Goal: Transaction & Acquisition: Purchase product/service

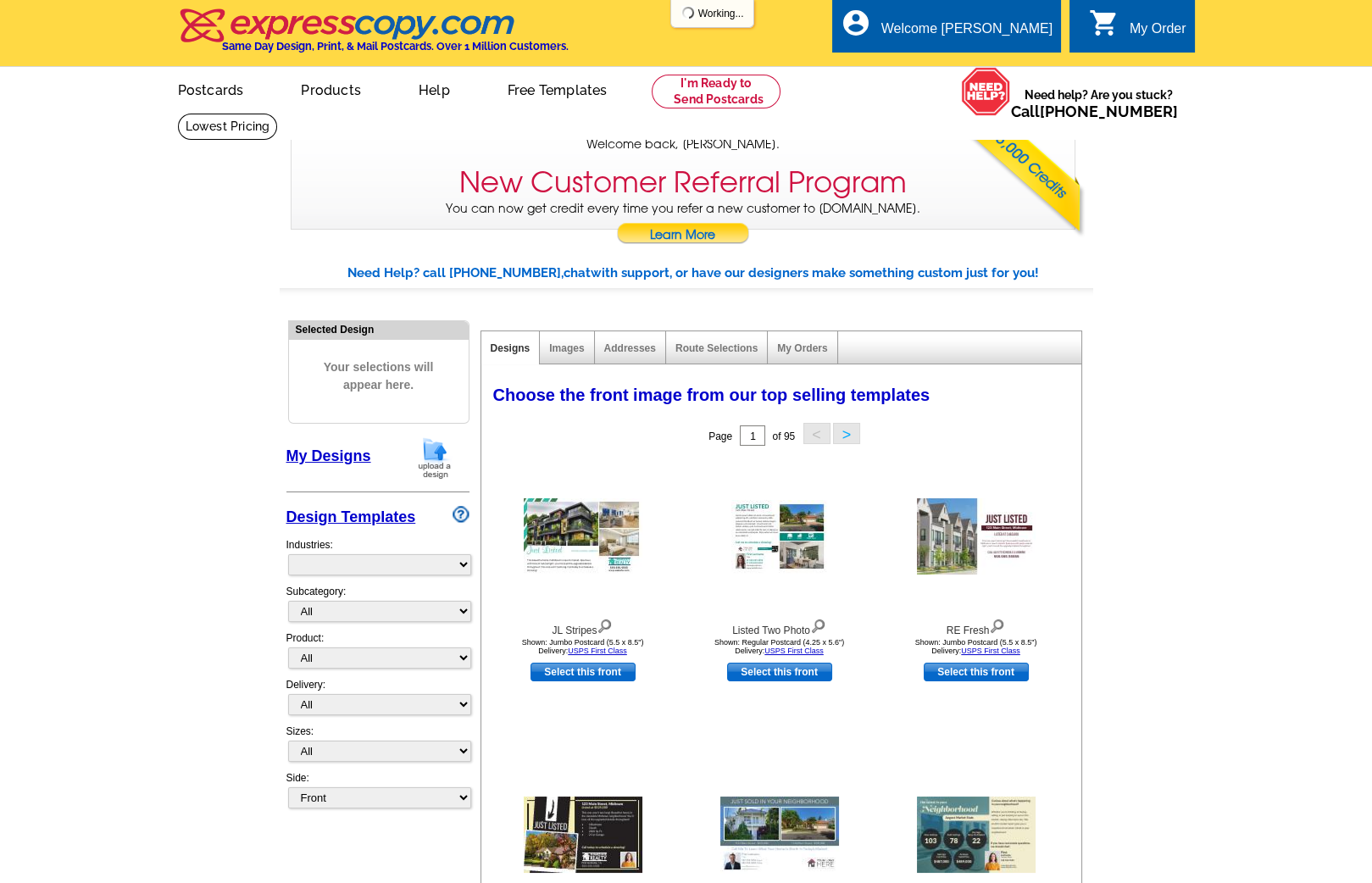
select select "785"
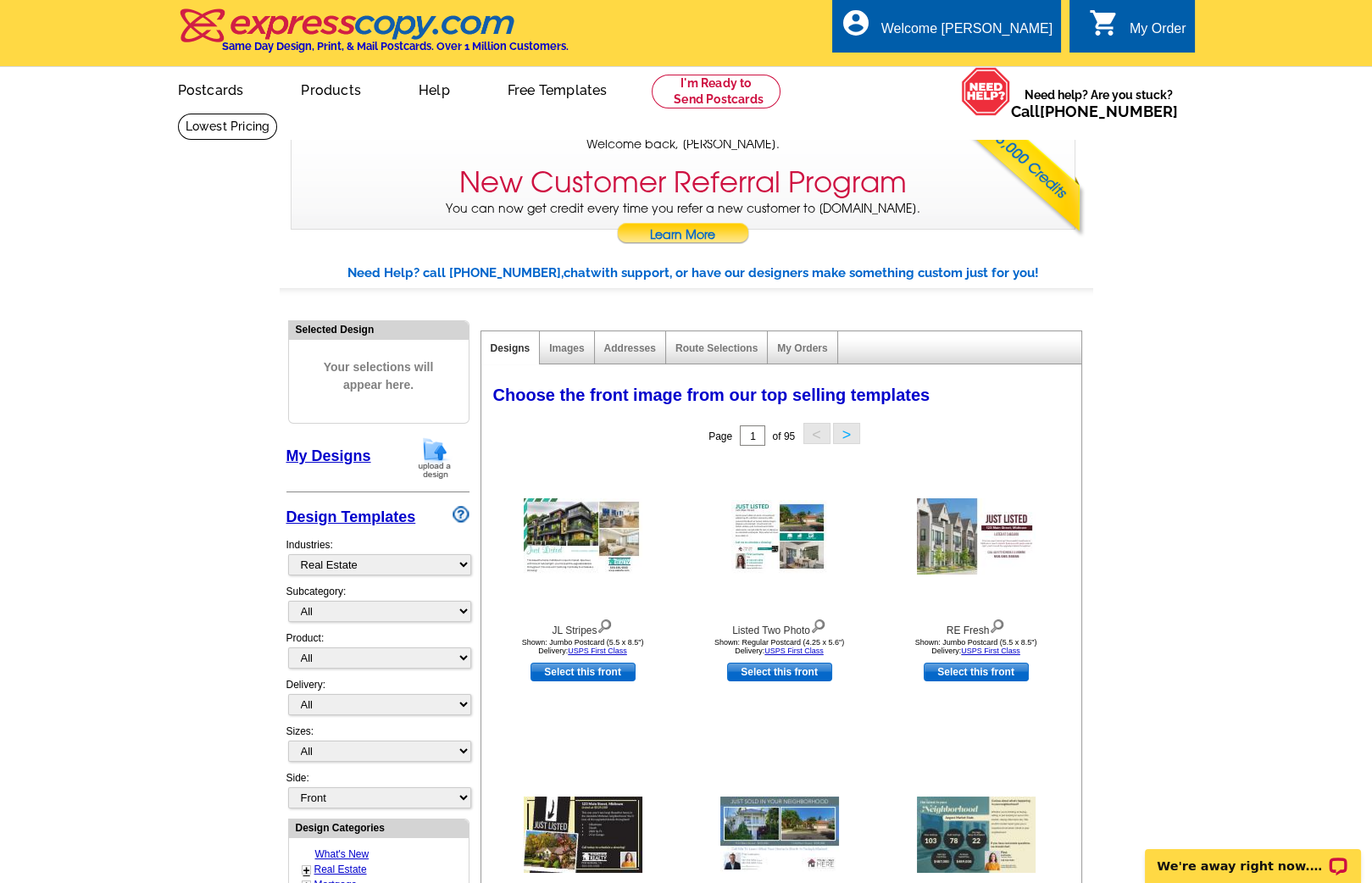
click at [430, 448] on img at bounding box center [434, 458] width 44 height 44
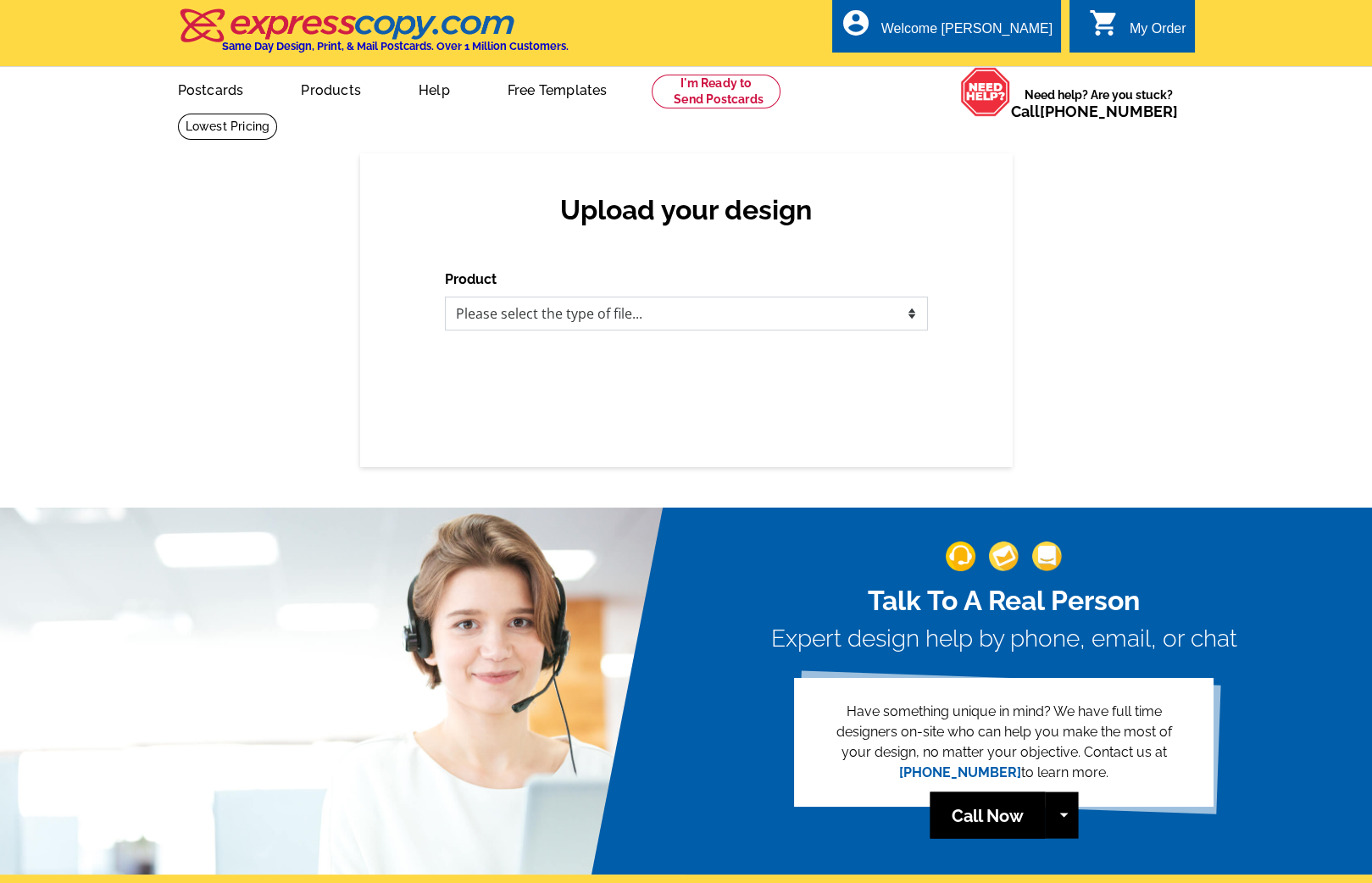
click at [585, 322] on select "Please select the type of file... Postcards Business Cards Letters and flyers G…" at bounding box center [686, 313] width 483 height 34
select select "1"
click at [445, 296] on select "Please select the type of file... Postcards Business Cards Letters and flyers G…" at bounding box center [686, 313] width 483 height 34
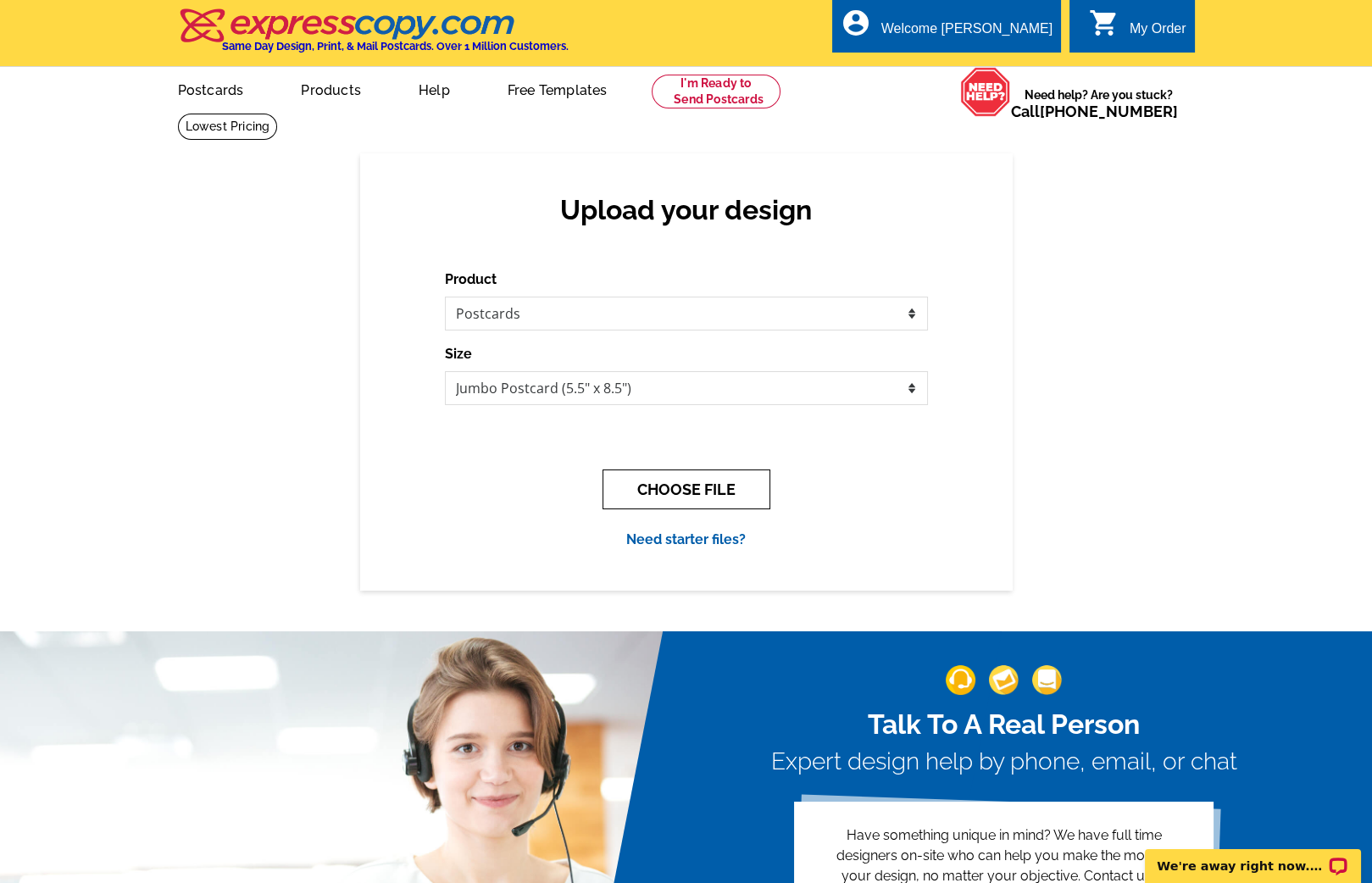
click at [657, 482] on button "CHOOSE FILE" at bounding box center [686, 489] width 168 height 40
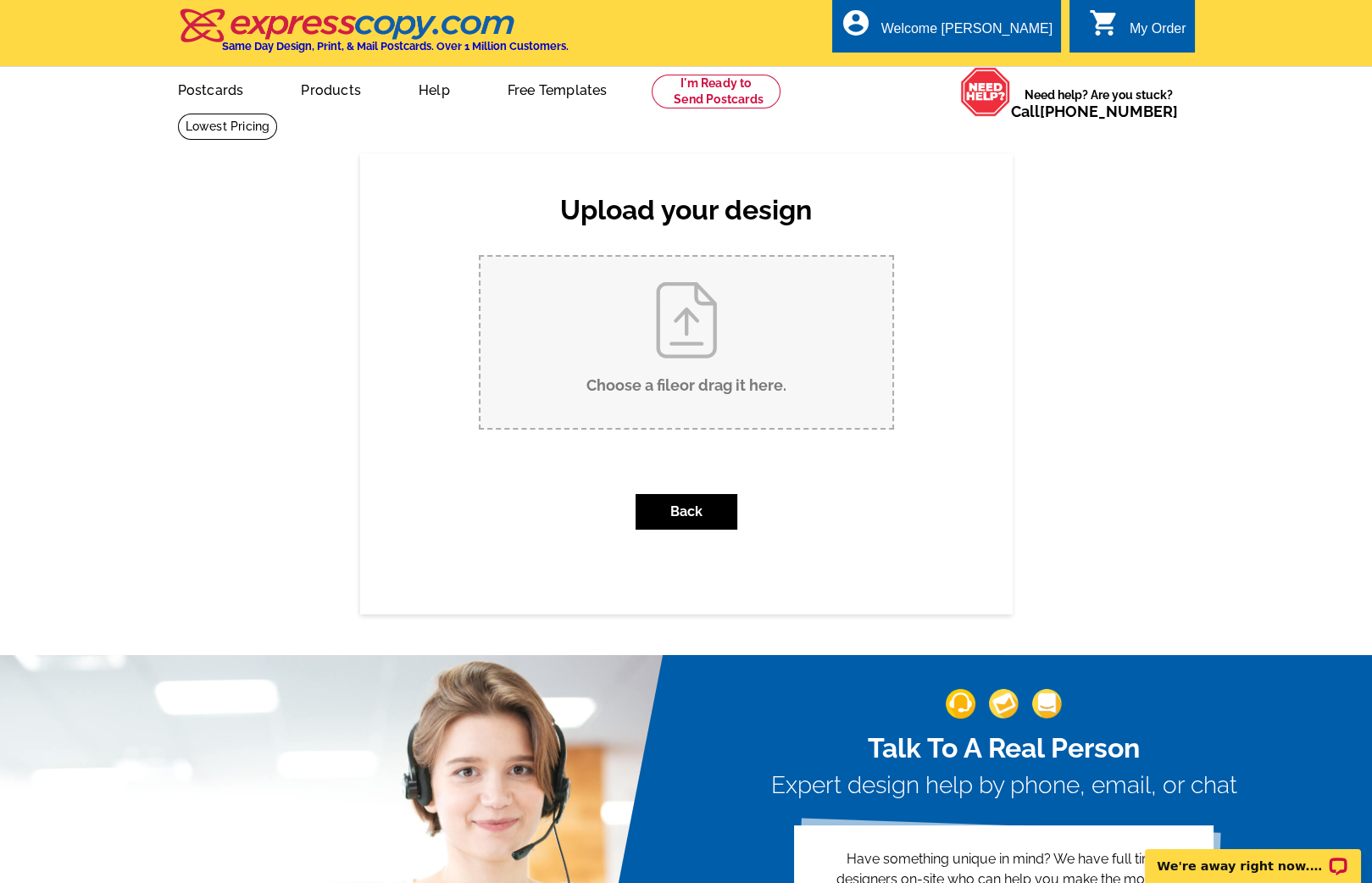
click at [656, 330] on input "Choose a file or drag it here ." at bounding box center [686, 342] width 412 height 171
type input "C:\fakepath\waugh_jumbo_Sept2025_v2.pdf"
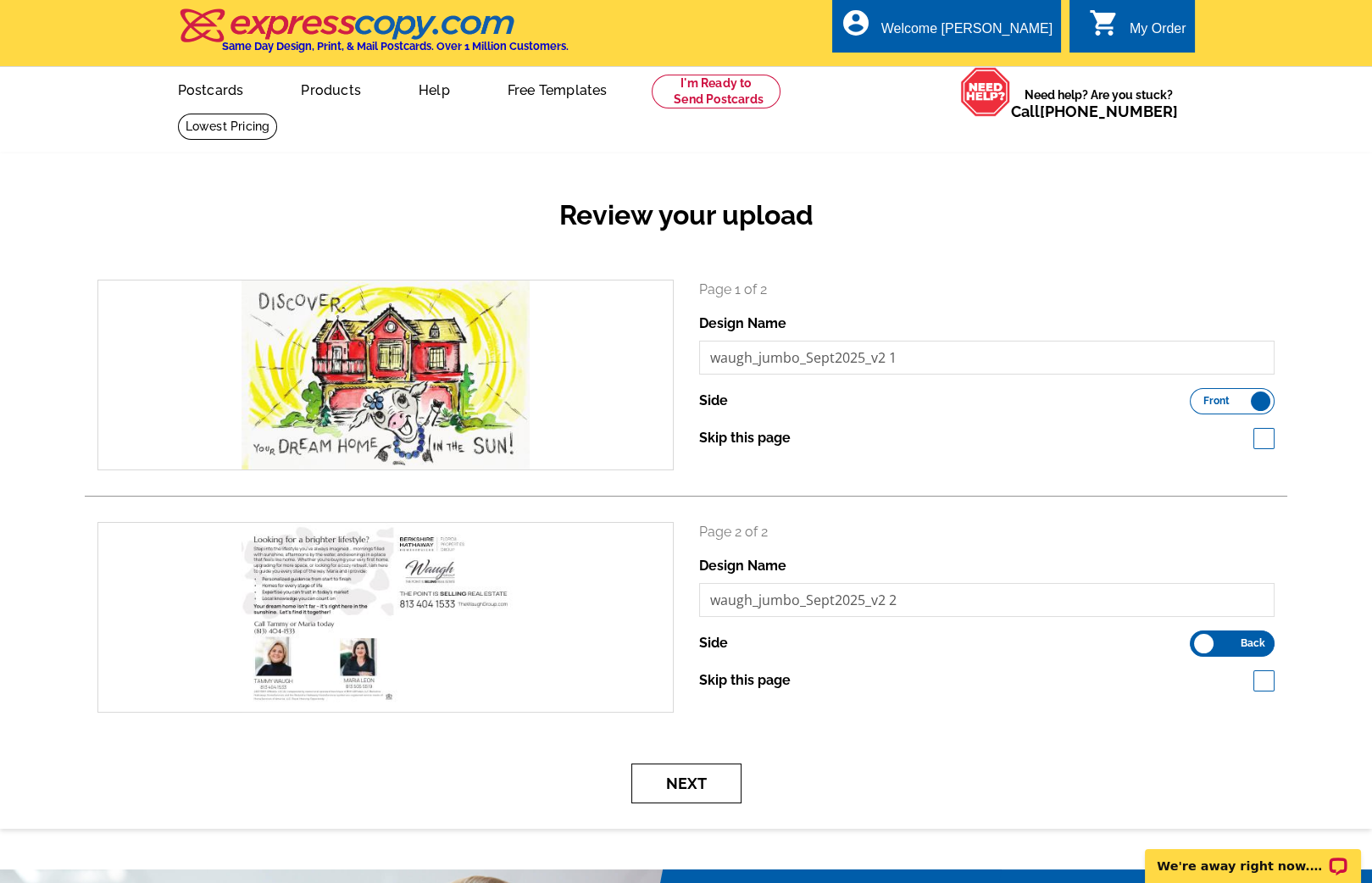
click at [692, 781] on button "Next" at bounding box center [686, 783] width 110 height 40
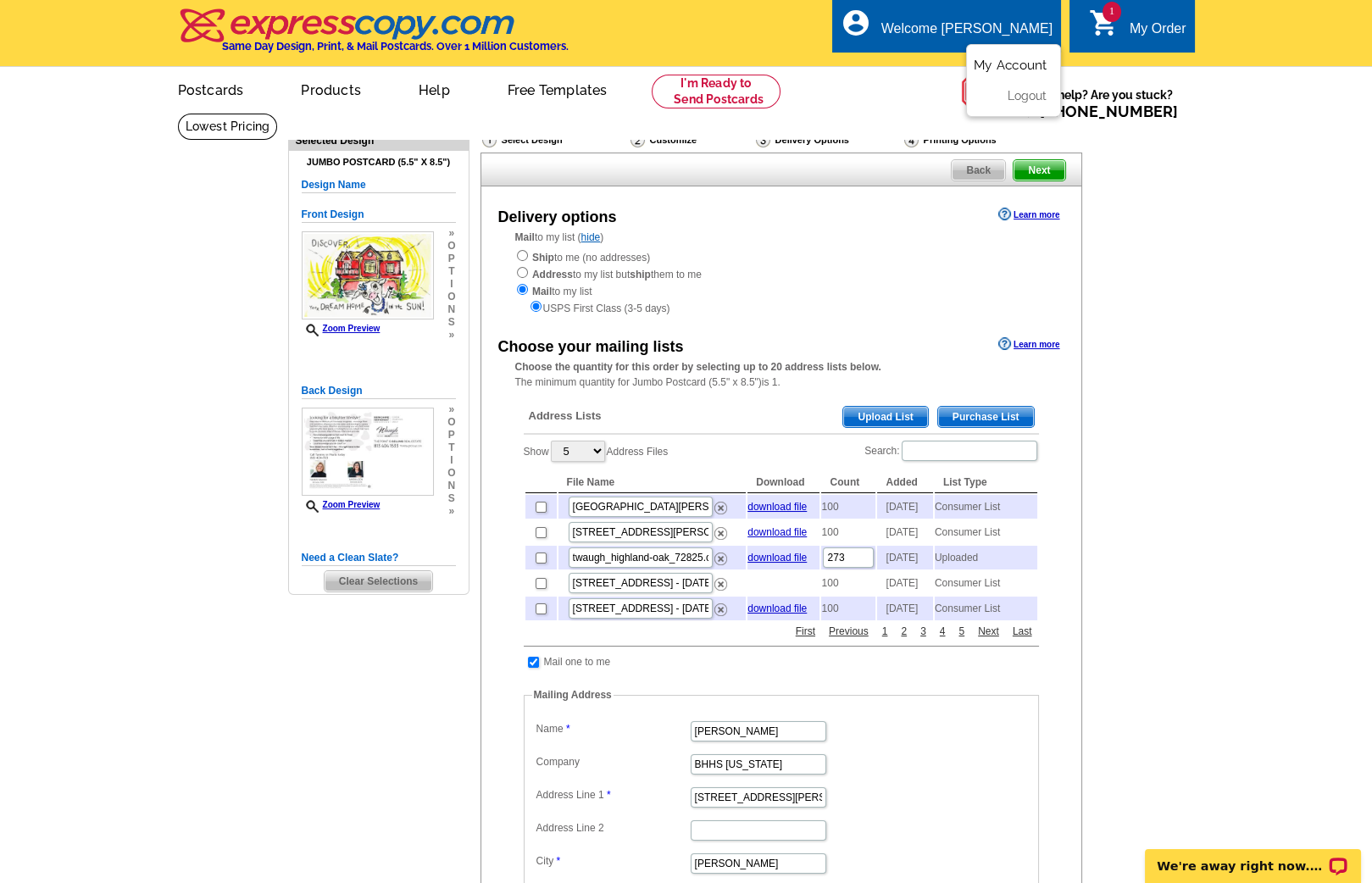
click at [1005, 61] on link "My Account" at bounding box center [1010, 65] width 73 height 15
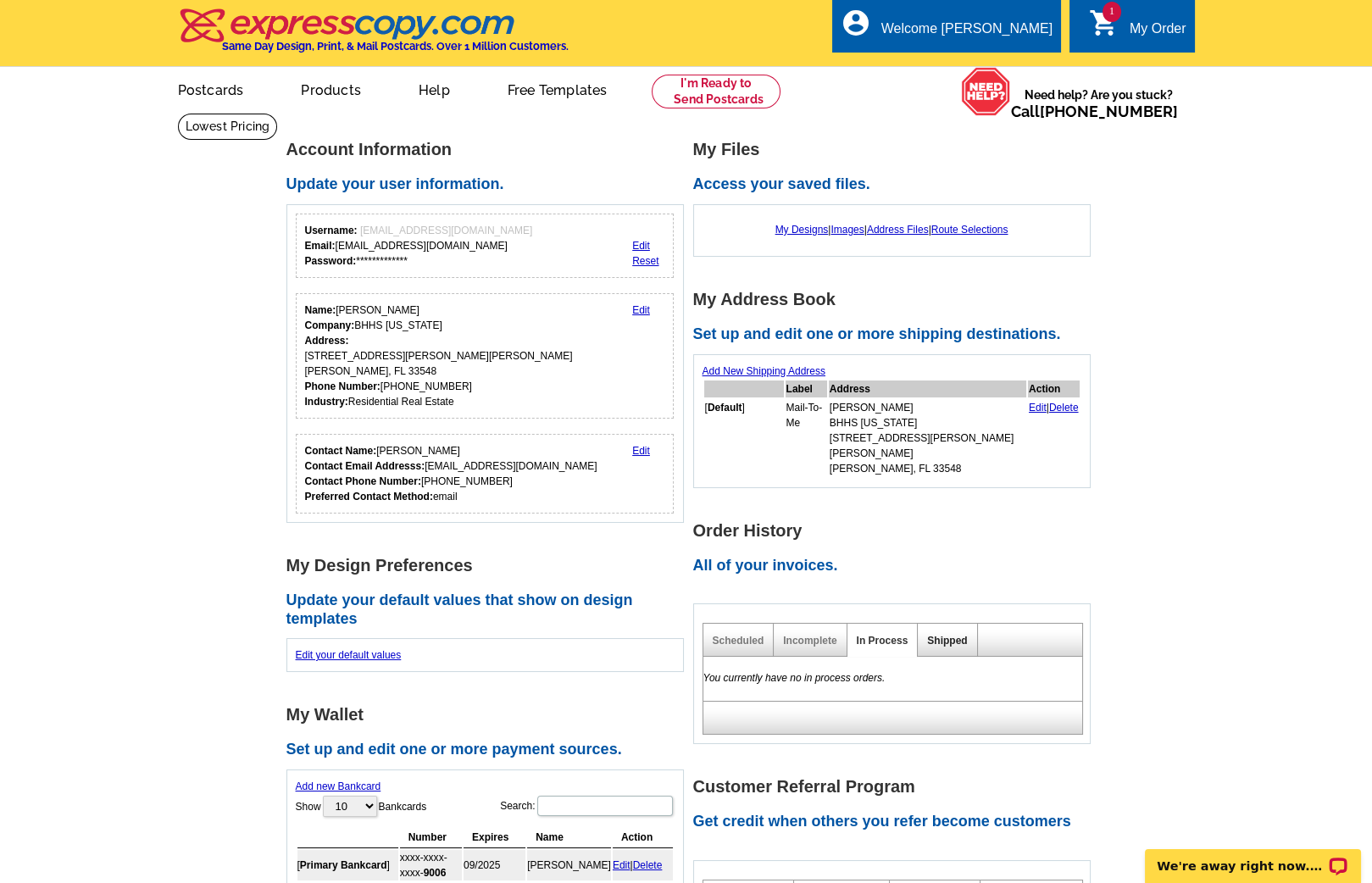
click at [934, 635] on link "Shipped" at bounding box center [947, 640] width 40 height 12
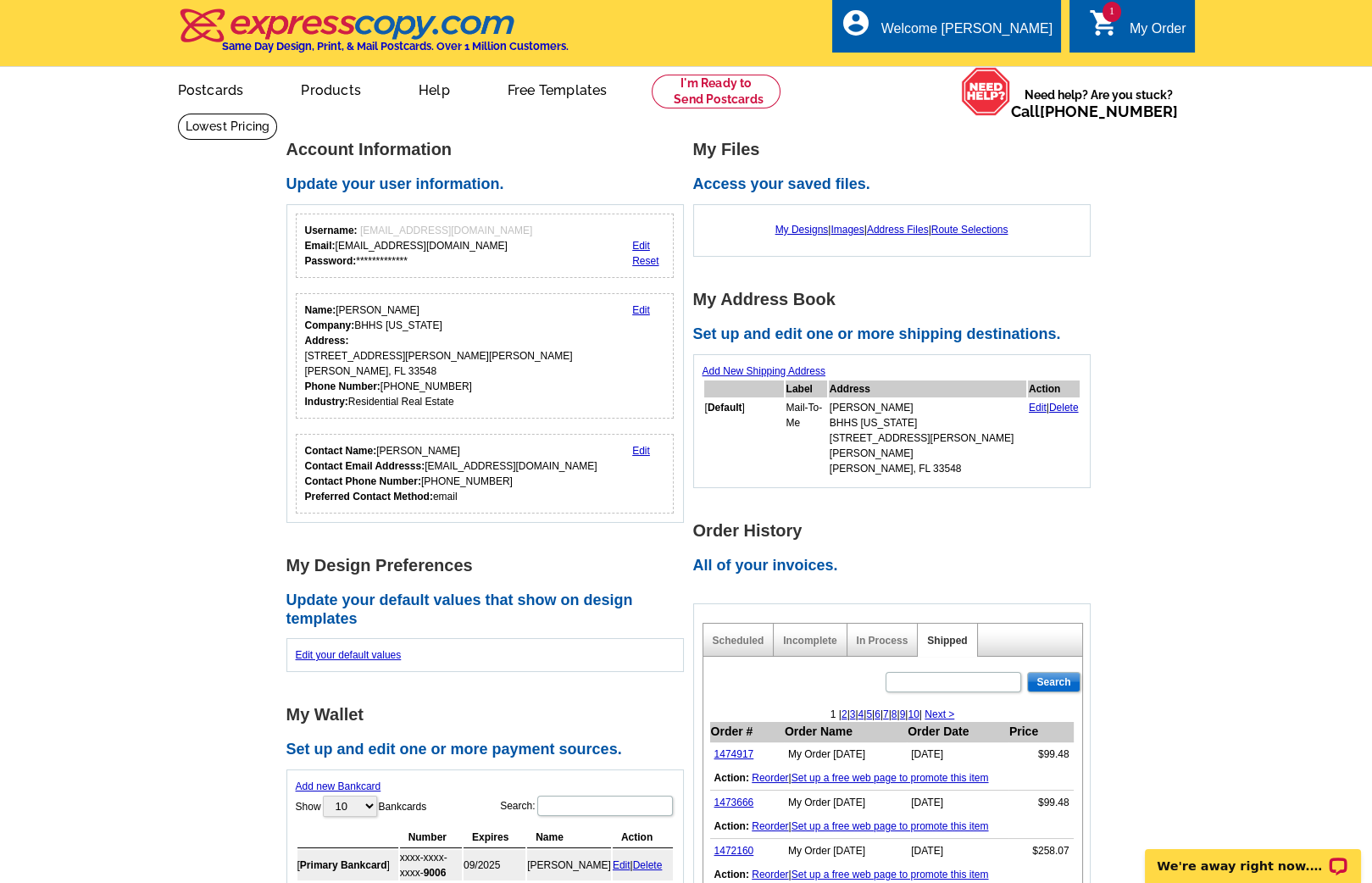
click at [1098, 31] on icon "shopping_cart" at bounding box center [1103, 22] width 31 height 31
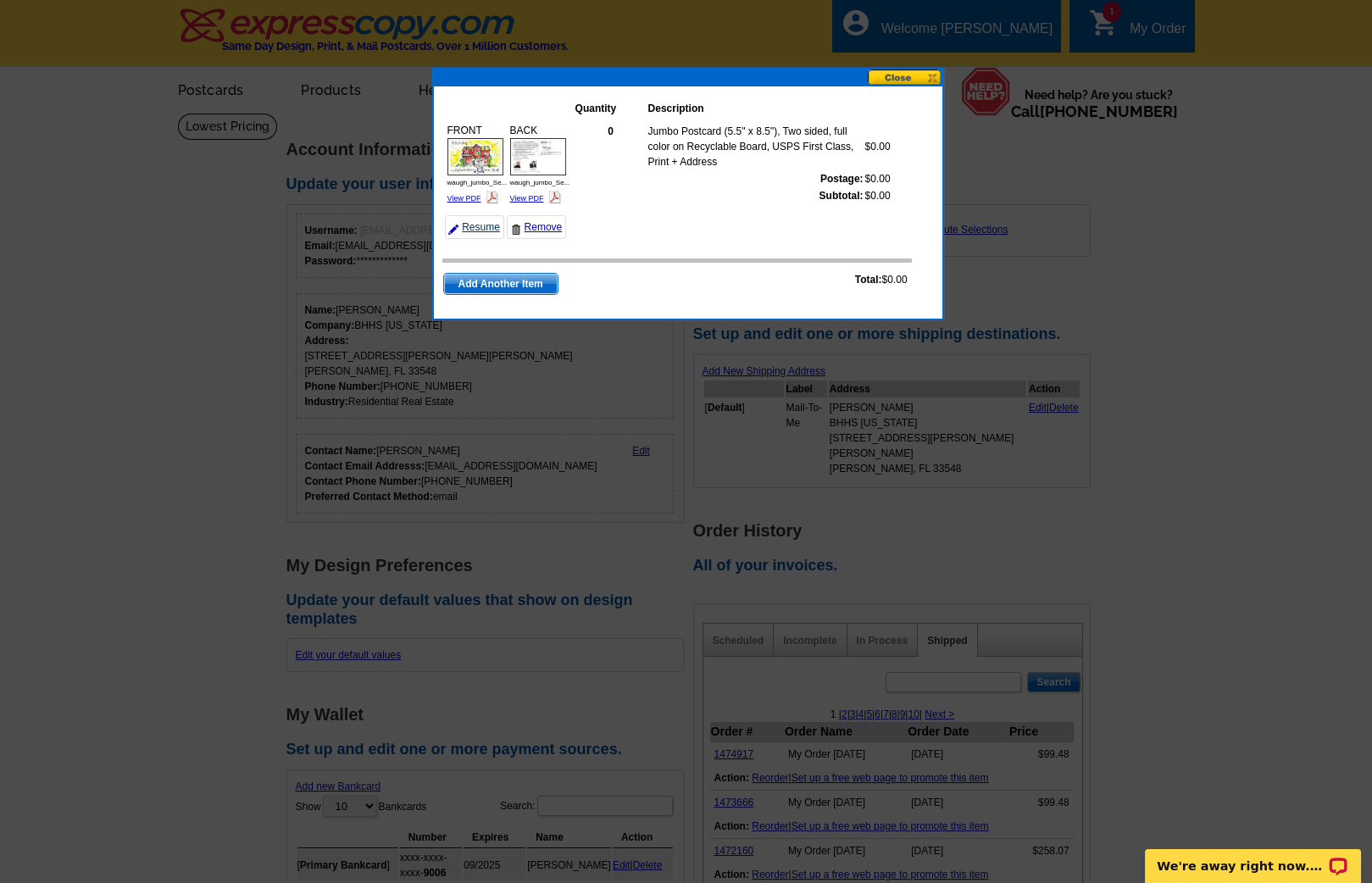
click at [481, 226] on link "Resume" at bounding box center [474, 227] width 59 height 24
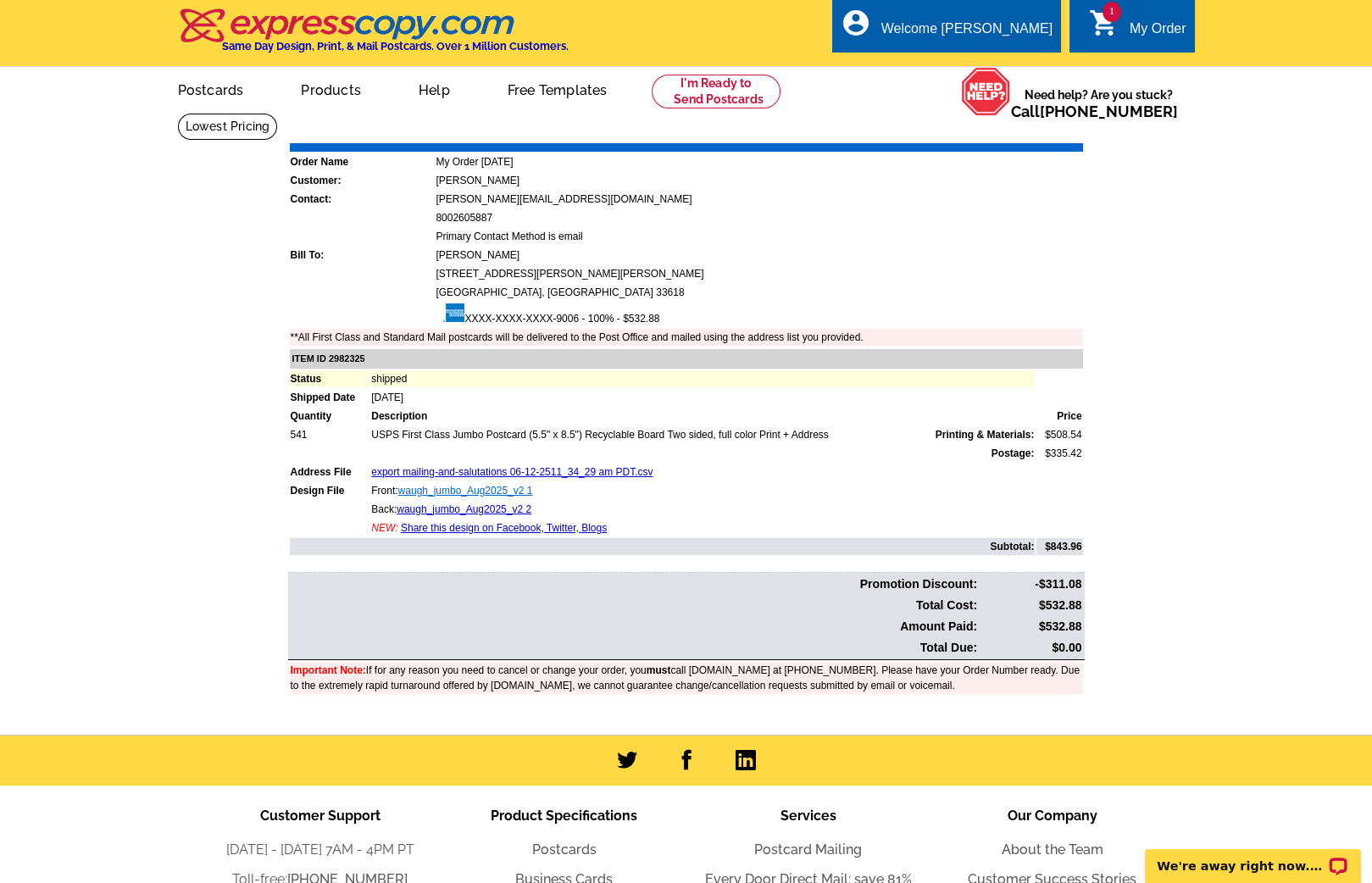
click at [503, 485] on link "waugh_jumbo_Aug2025_v2 1" at bounding box center [465, 490] width 134 height 12
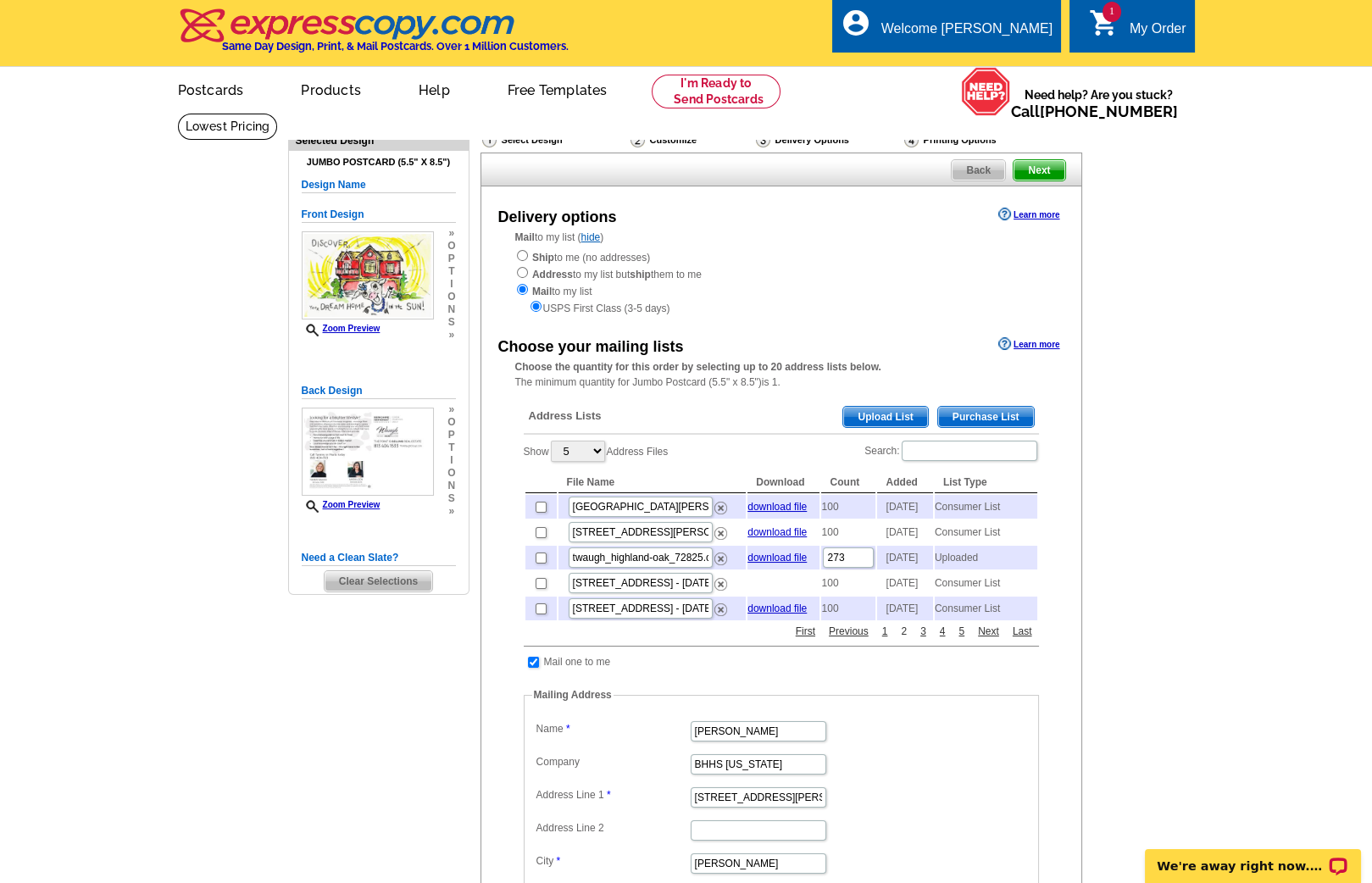
click at [902, 639] on link "2" at bounding box center [904, 631] width 15 height 15
click at [541, 538] on input "checkbox" at bounding box center [541, 533] width 11 height 11
checkbox input "true"
click at [882, 639] on link "1" at bounding box center [886, 631] width 15 height 15
click at [903, 639] on link "2" at bounding box center [904, 631] width 15 height 15
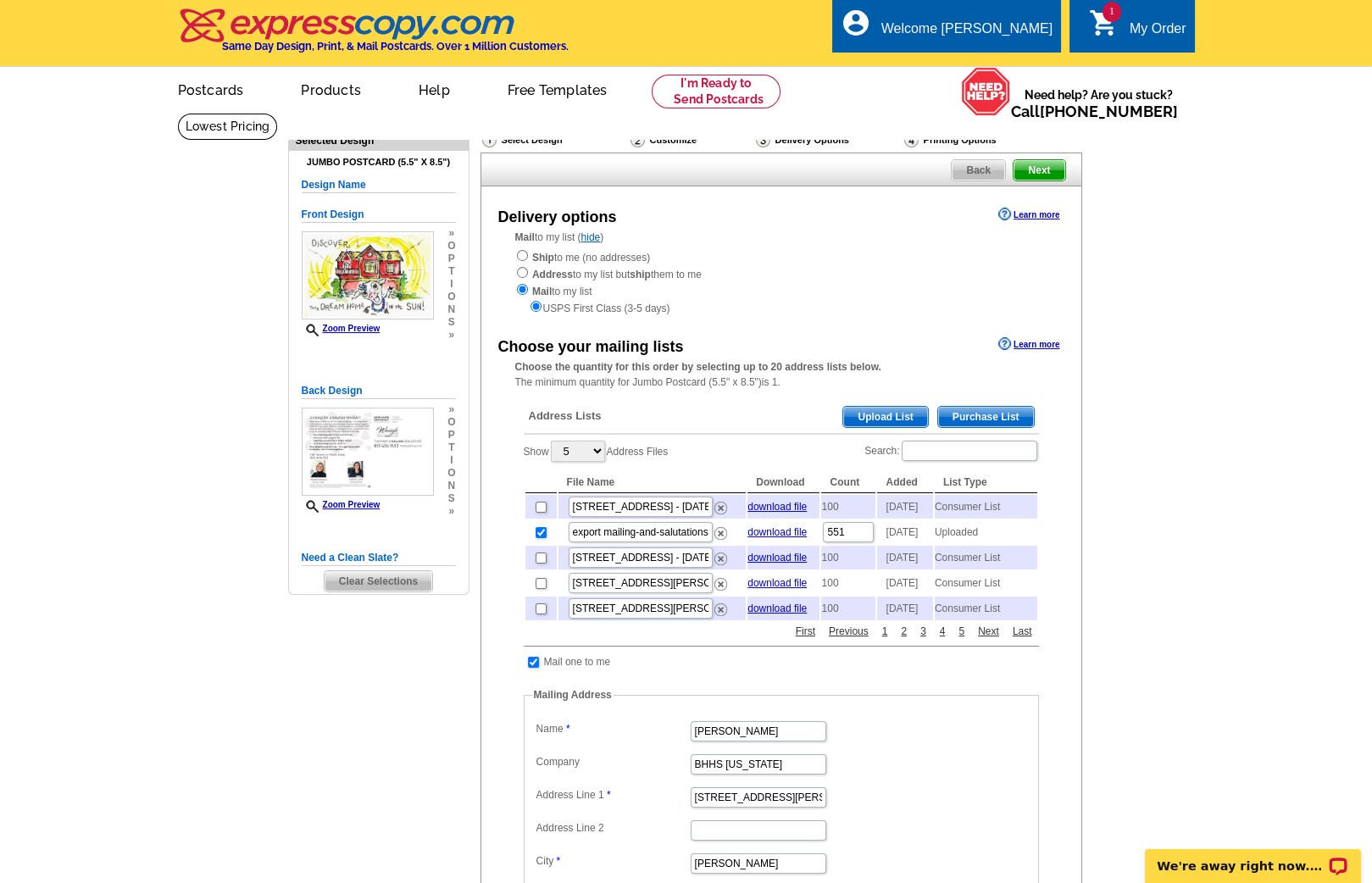
click at [1040, 164] on span "Next" at bounding box center [1038, 170] width 51 height 20
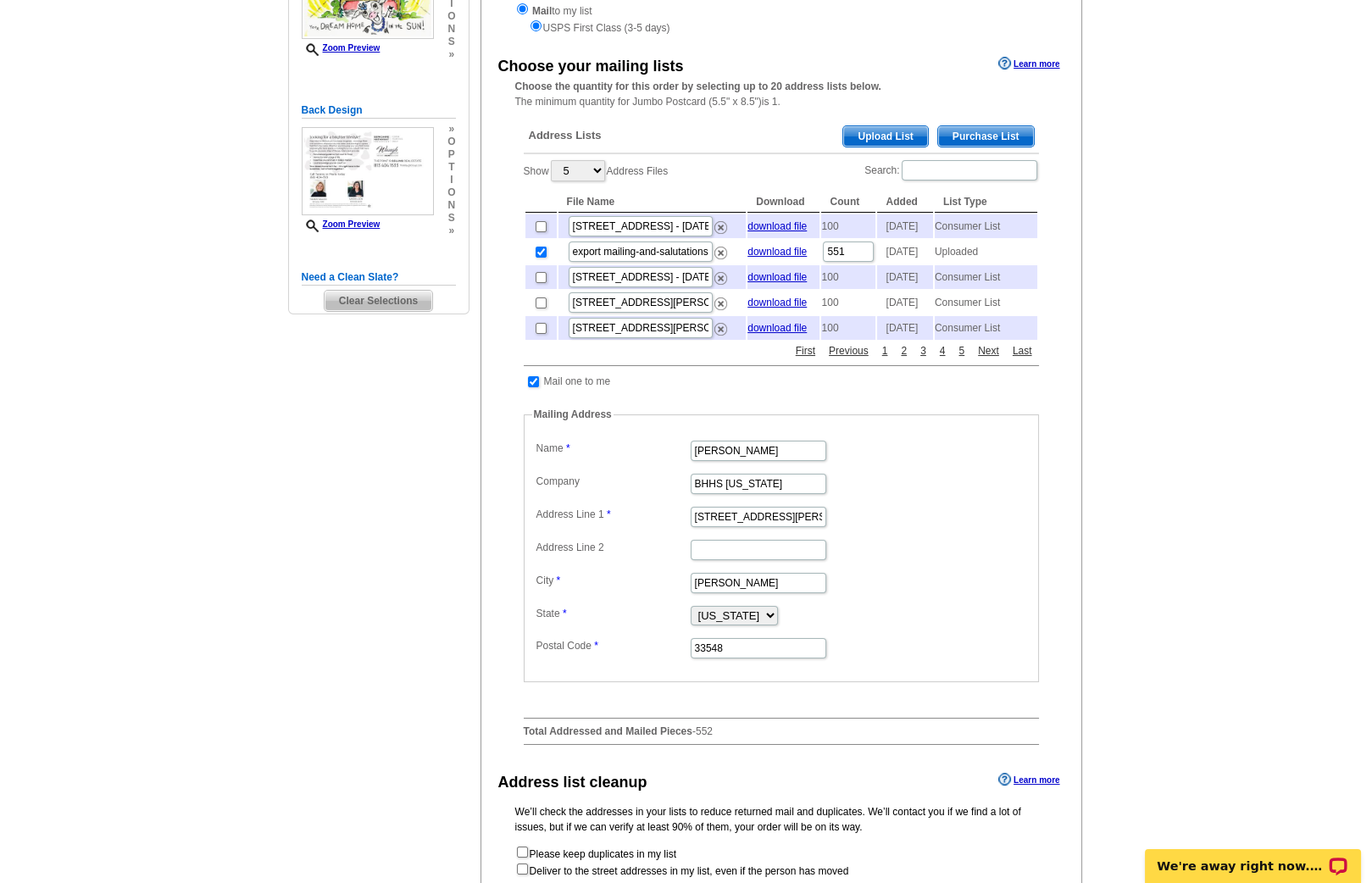
scroll to position [290, 0]
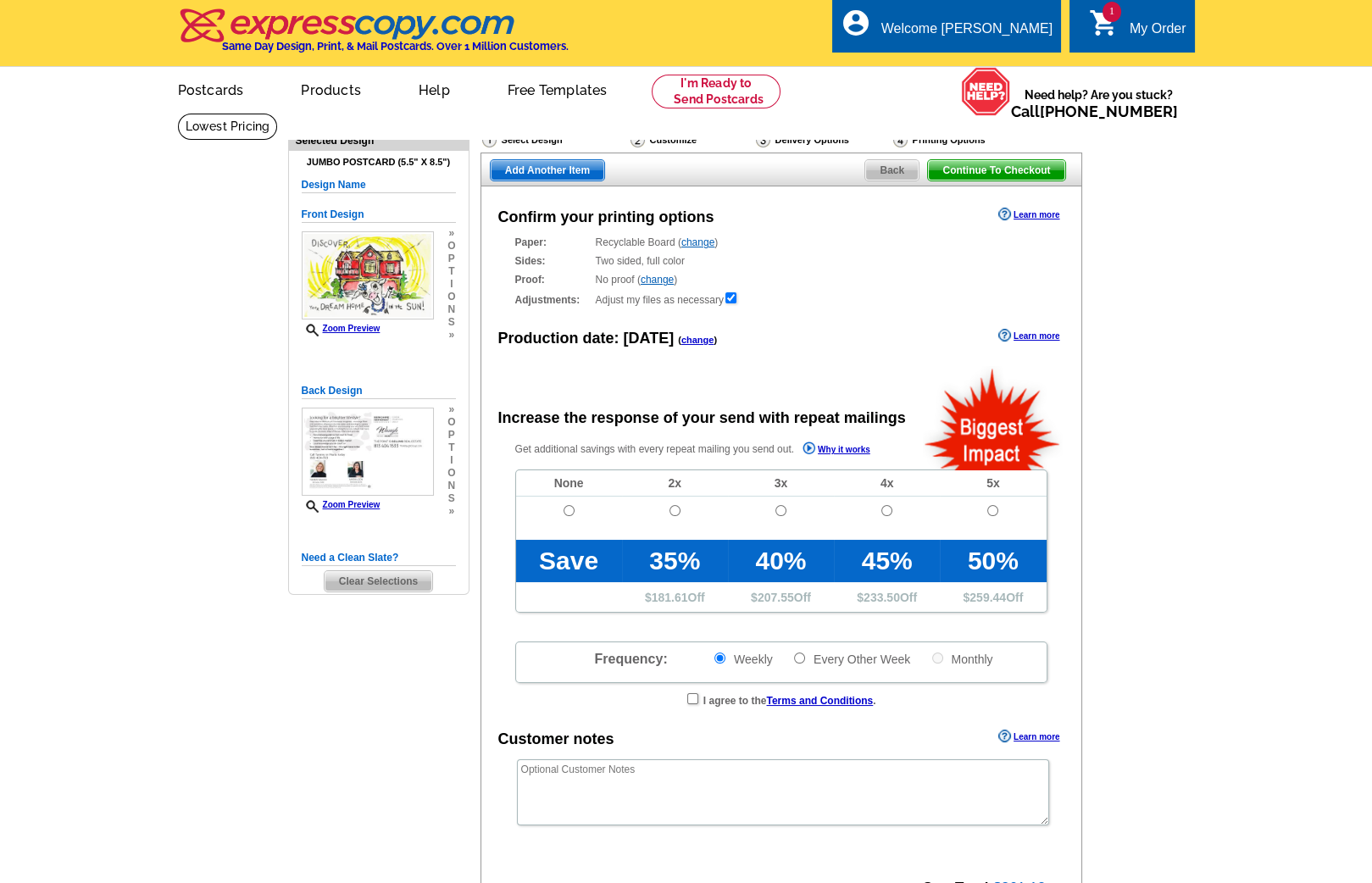
radio input "false"
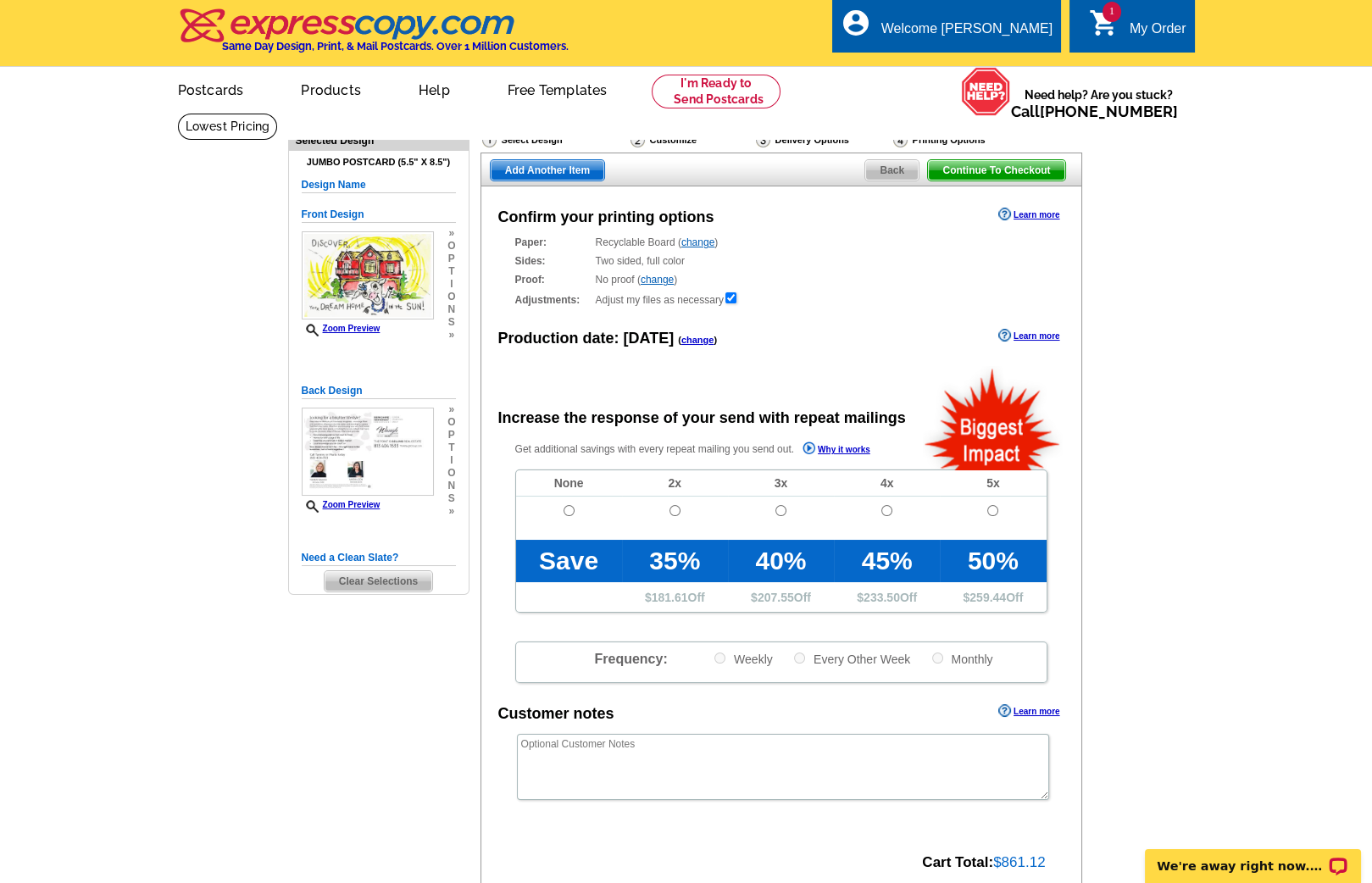
click at [890, 169] on span "Back" at bounding box center [892, 170] width 54 height 20
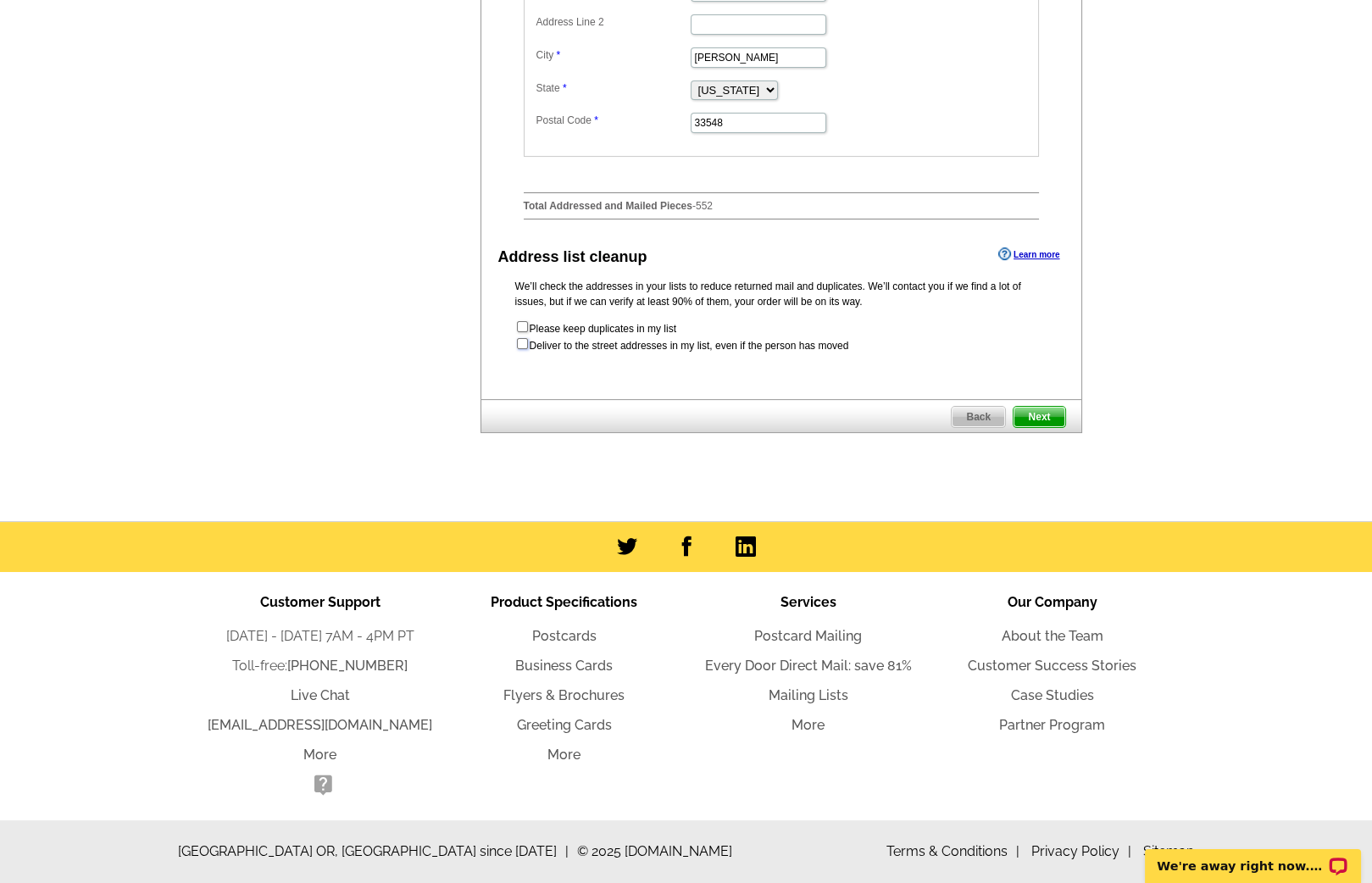
click at [522, 347] on input "checkbox" at bounding box center [522, 344] width 11 height 11
checkbox input "true"
radio input "true"
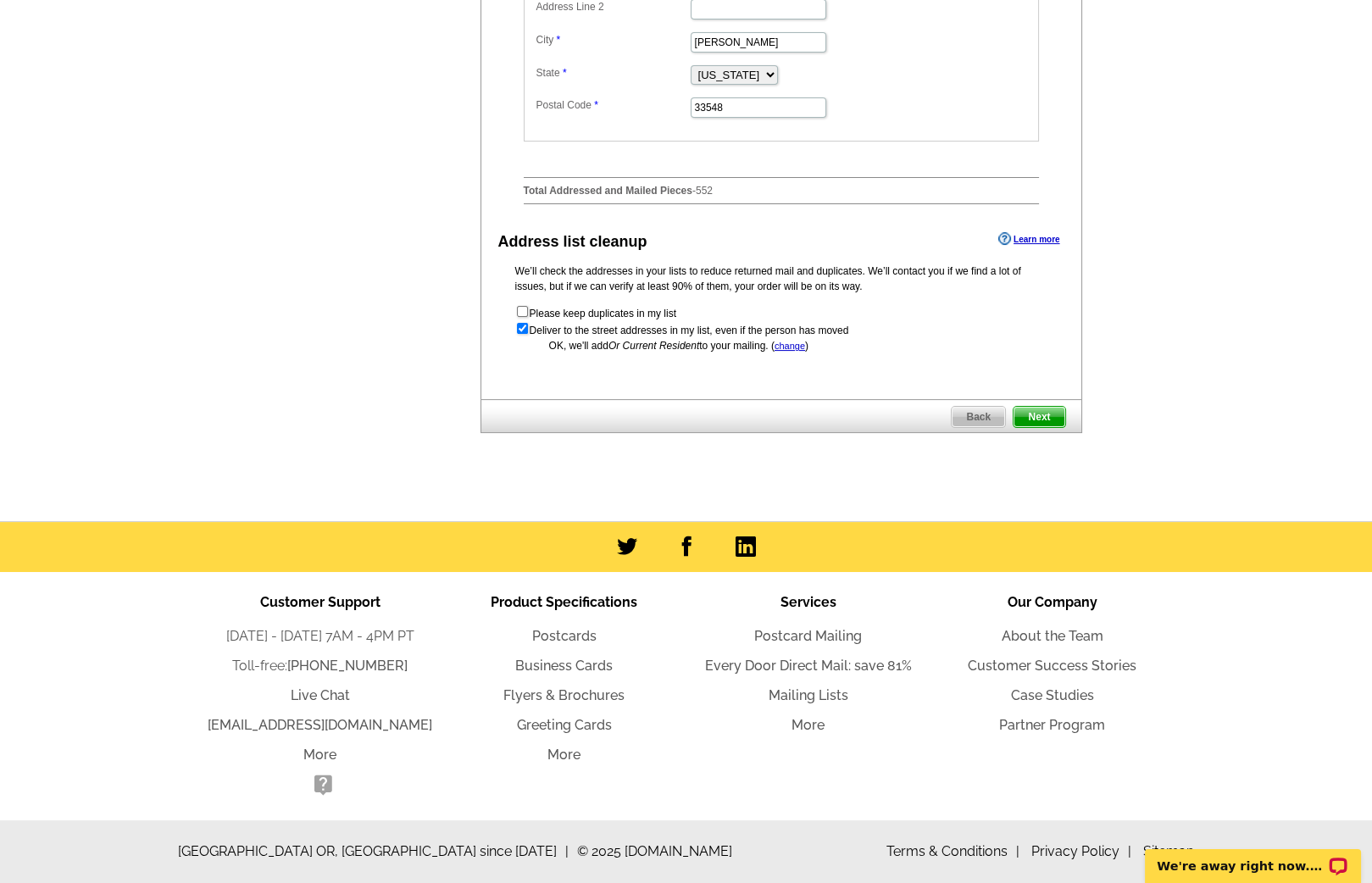
click at [1028, 427] on span "Next" at bounding box center [1038, 417] width 51 height 20
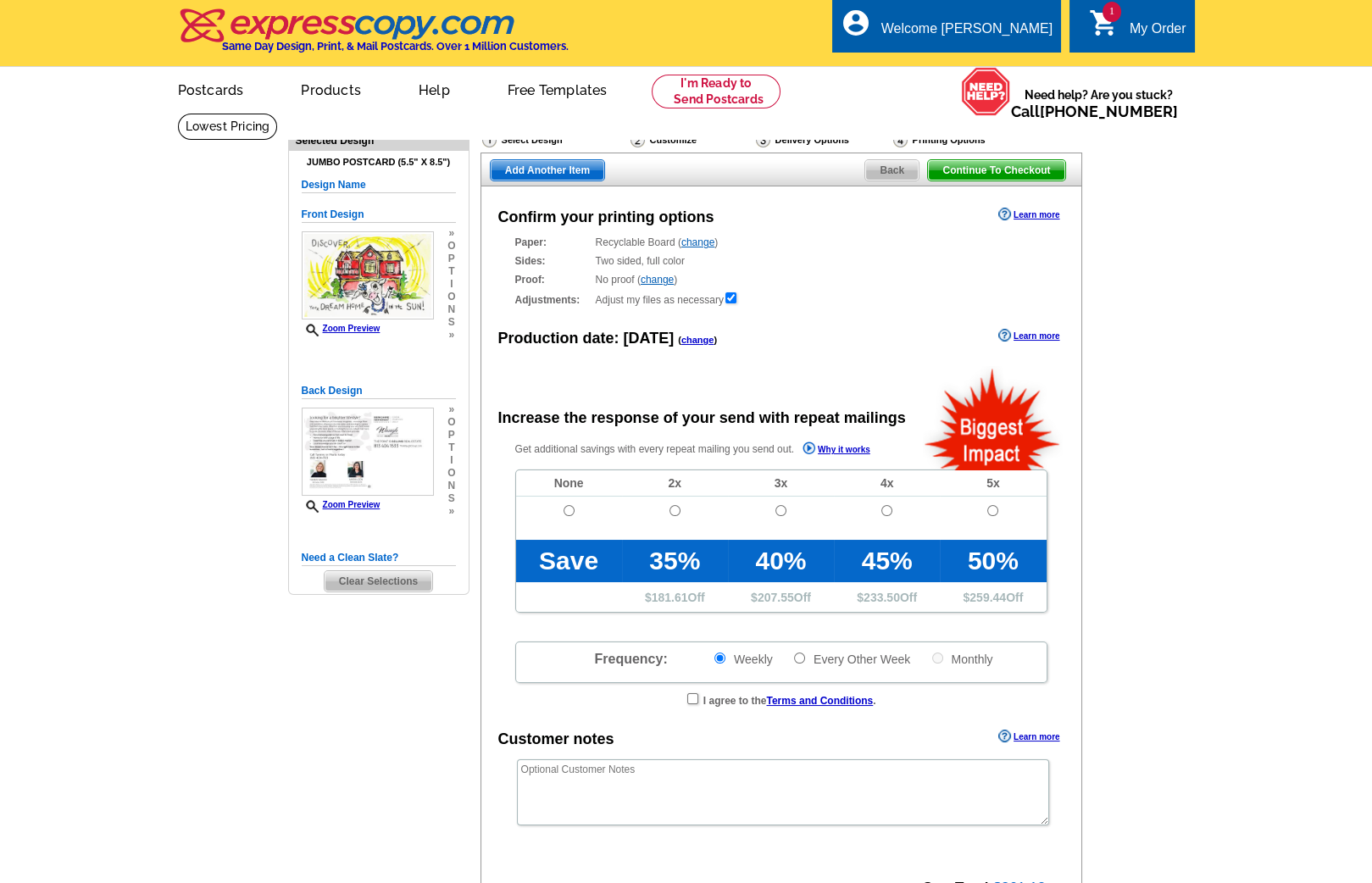
radio input "false"
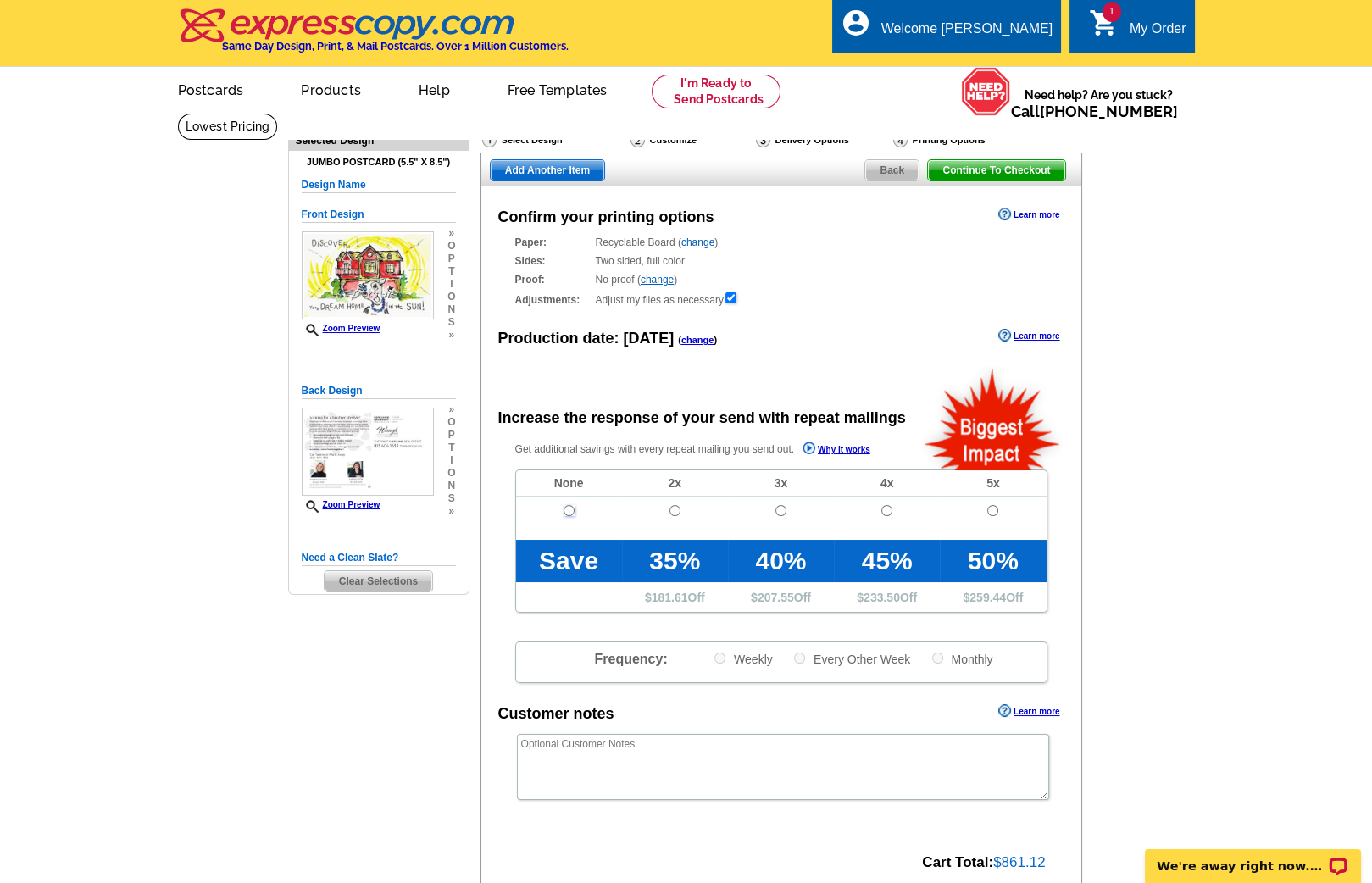
click at [566, 505] on input "radio" at bounding box center [569, 511] width 11 height 11
radio input "true"
click at [950, 167] on span "Continue To Checkout" at bounding box center [996, 170] width 136 height 20
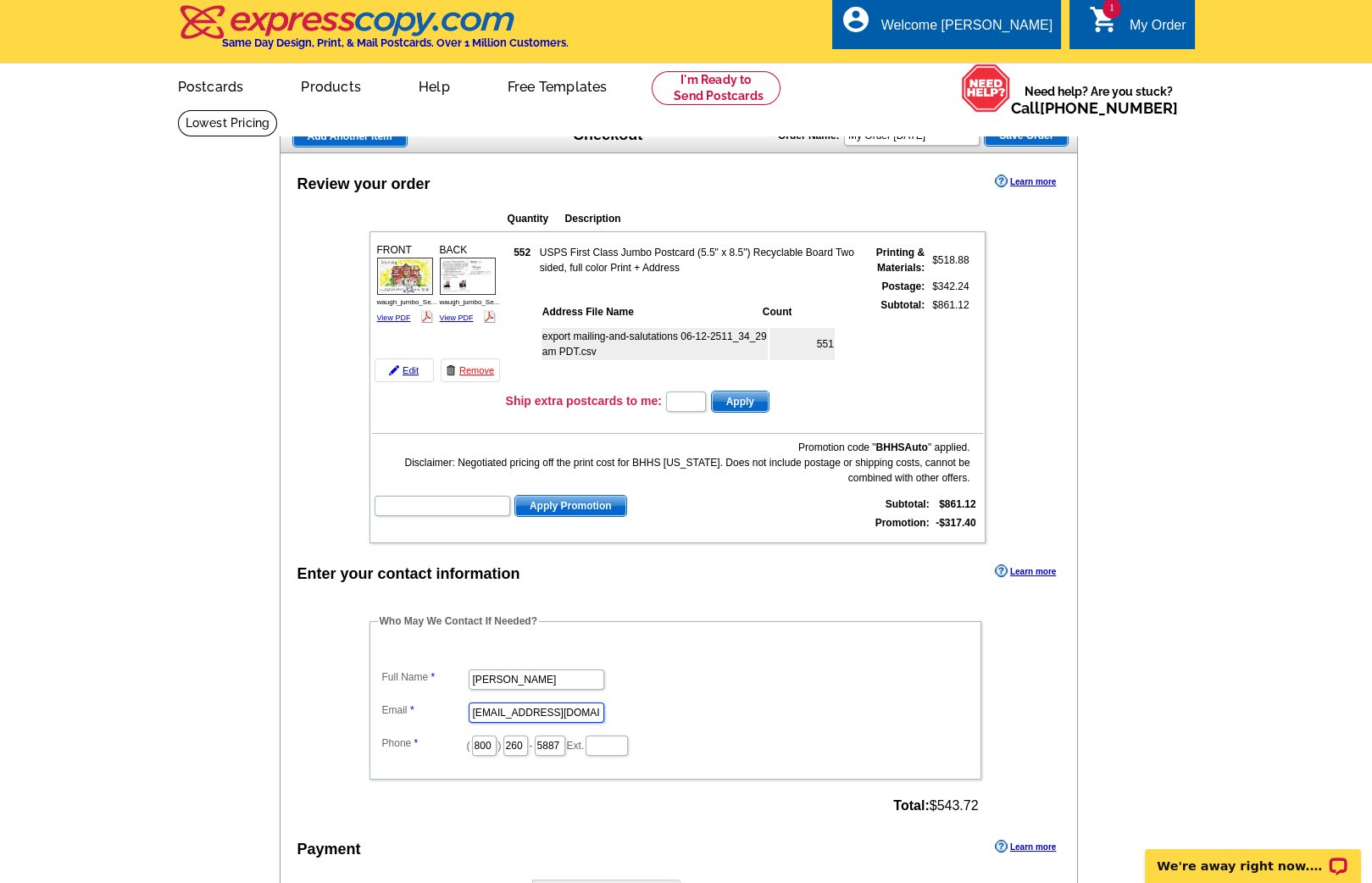
click at [492, 705] on input "twaugh@bhhsflpg.com" at bounding box center [536, 713] width 135 height 20
type input "gerry@expresscopy.com"
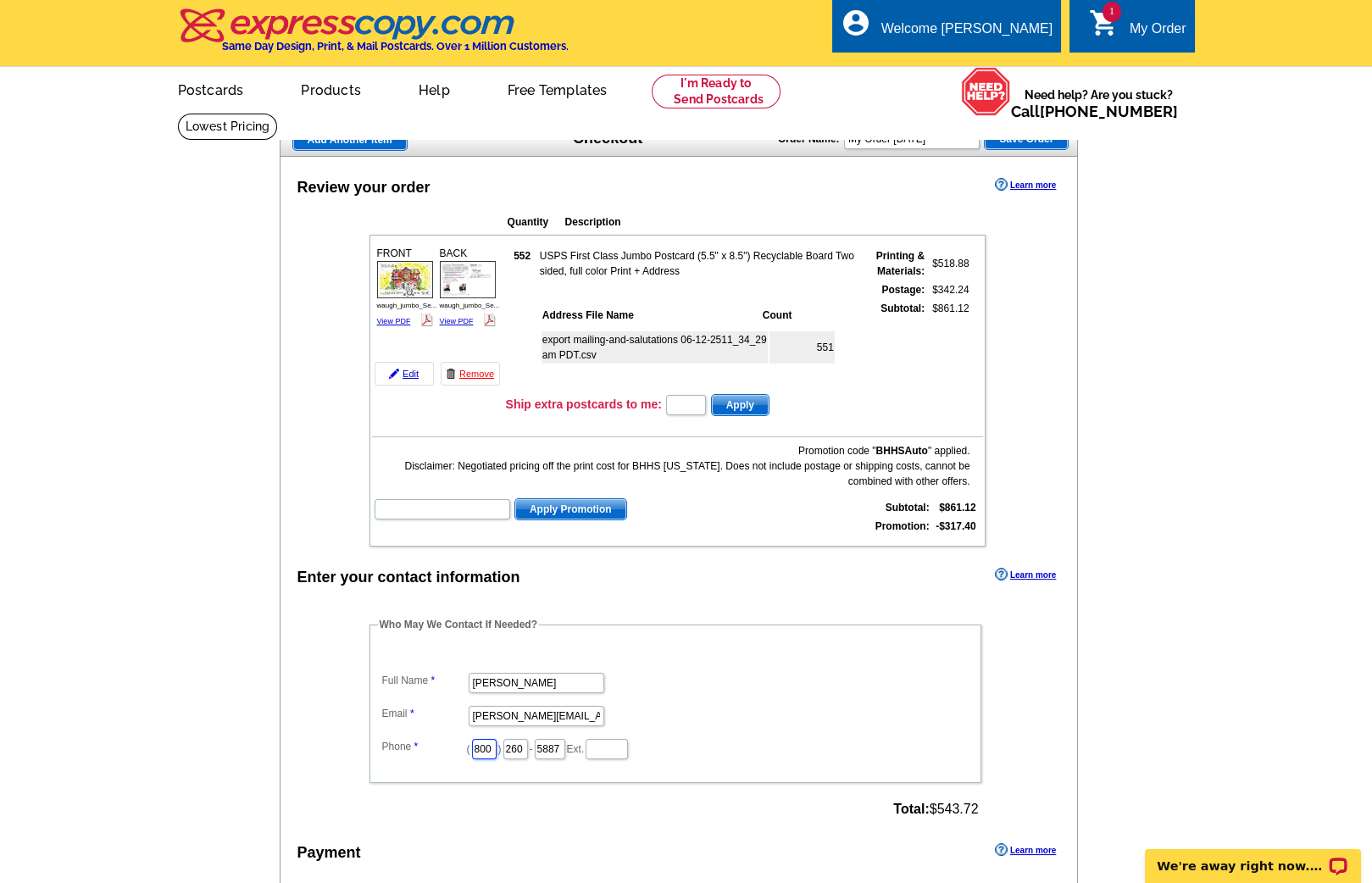
scroll to position [290, 0]
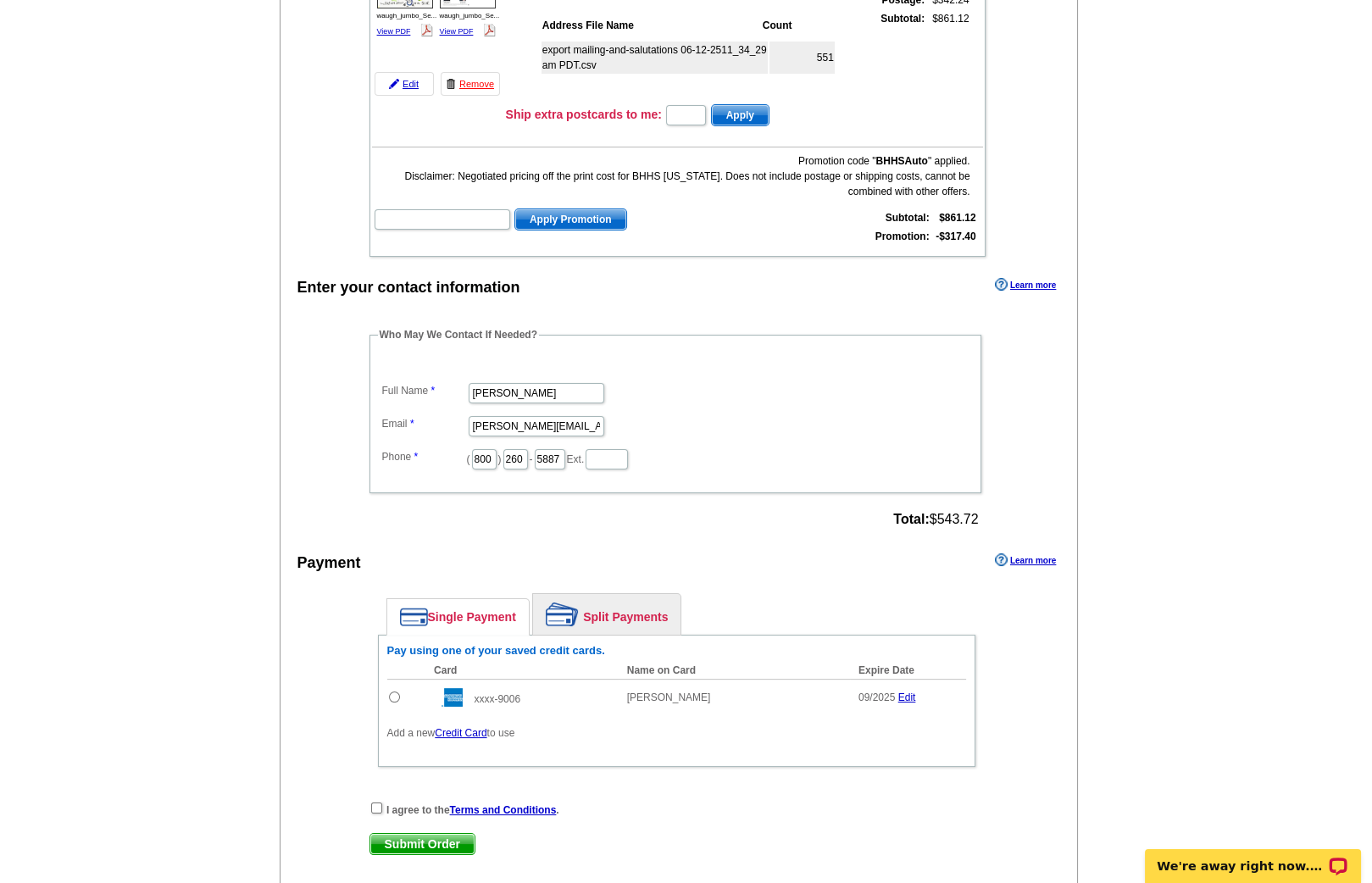
click at [393, 691] on input "radio" at bounding box center [395, 697] width 11 height 11
radio input "true"
click at [372, 802] on input "checkbox" at bounding box center [377, 808] width 11 height 11
checkbox input "true"
click at [396, 834] on span "Submit Order" at bounding box center [422, 844] width 105 height 20
